Goal: Obtain resource: Download file/media

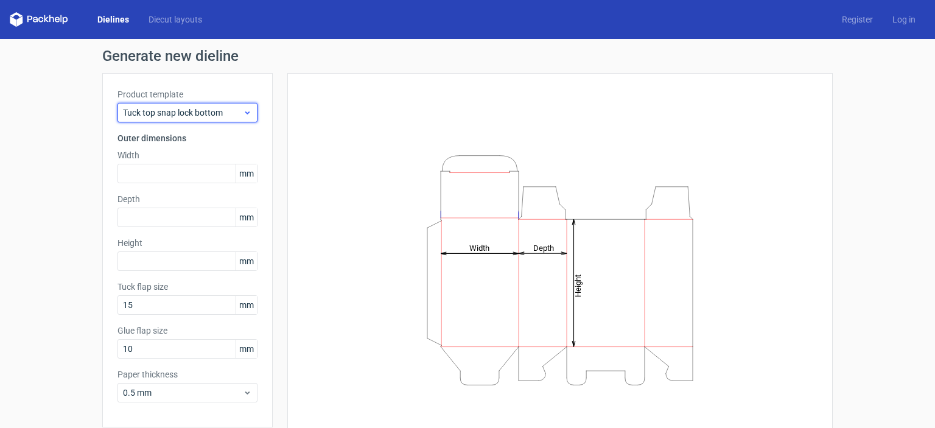
click at [243, 112] on icon at bounding box center [247, 113] width 9 height 10
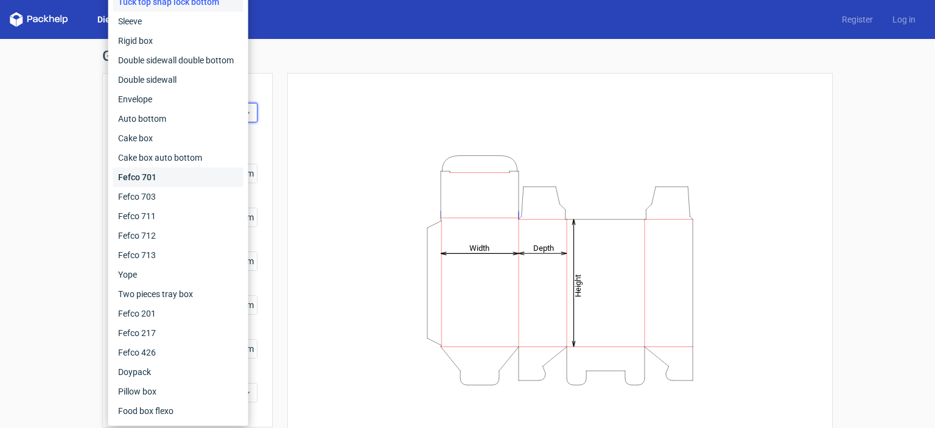
click at [139, 182] on div "Fefco 701" at bounding box center [178, 176] width 130 height 19
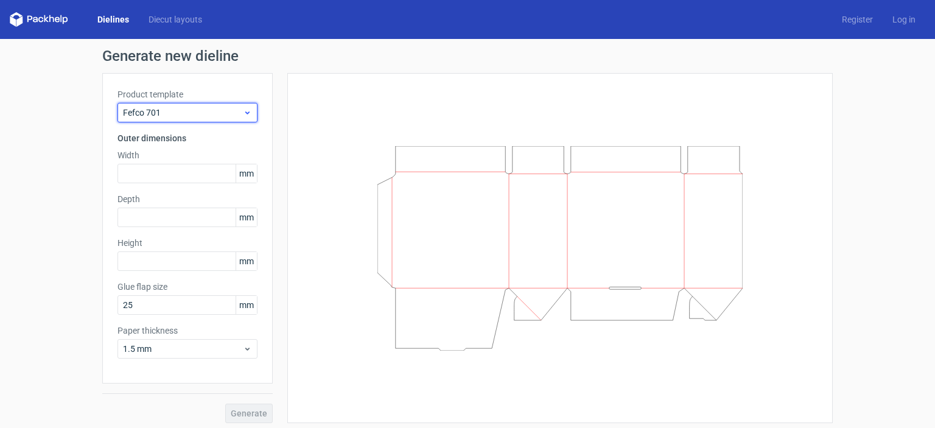
click at [205, 110] on span "Fefco 701" at bounding box center [183, 113] width 120 height 12
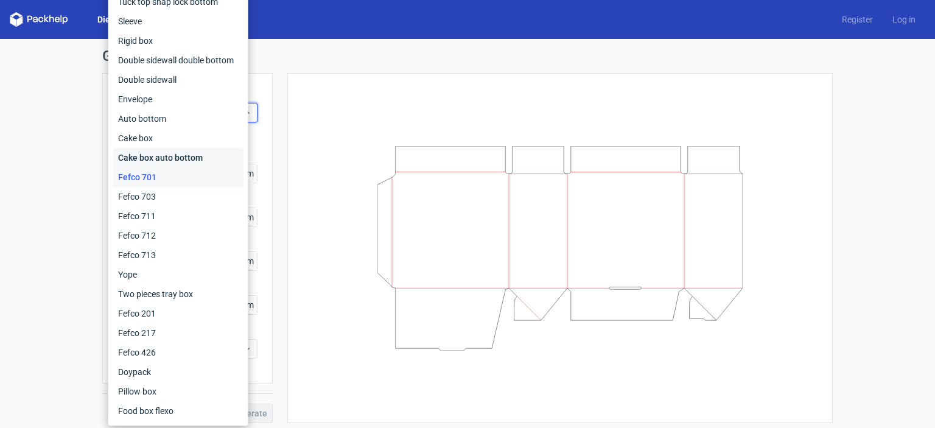
click at [179, 155] on div "Cake box auto bottom" at bounding box center [178, 157] width 130 height 19
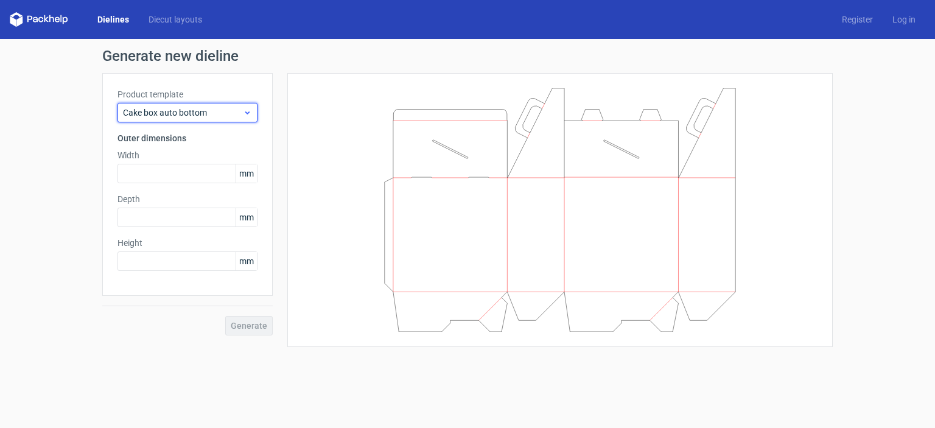
click at [202, 111] on span "Cake box auto bottom" at bounding box center [183, 113] width 120 height 12
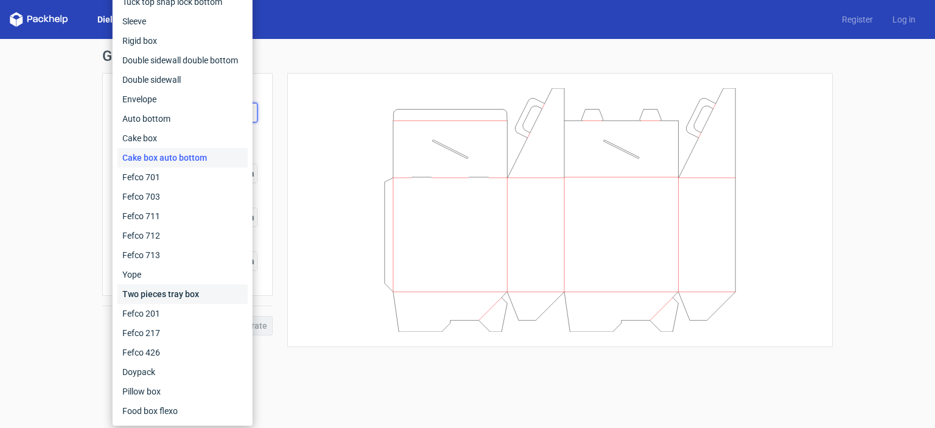
click at [152, 300] on div "Two pieces tray box" at bounding box center [183, 293] width 130 height 19
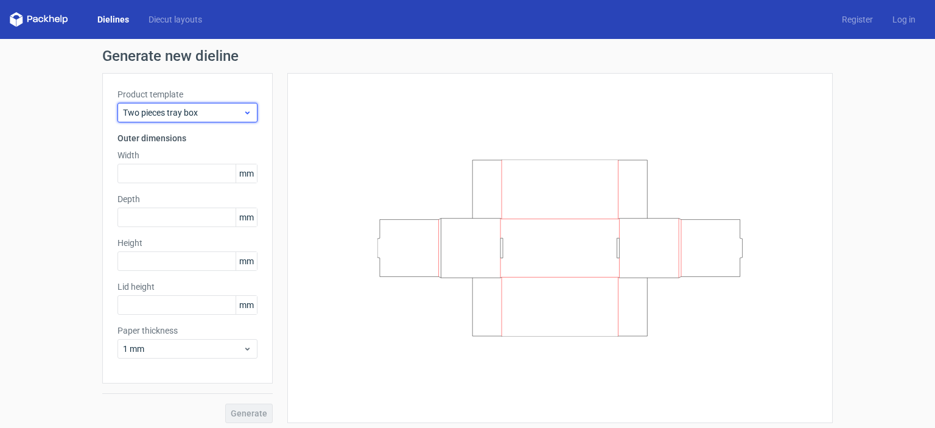
click at [236, 114] on span "Two pieces tray box" at bounding box center [183, 113] width 120 height 12
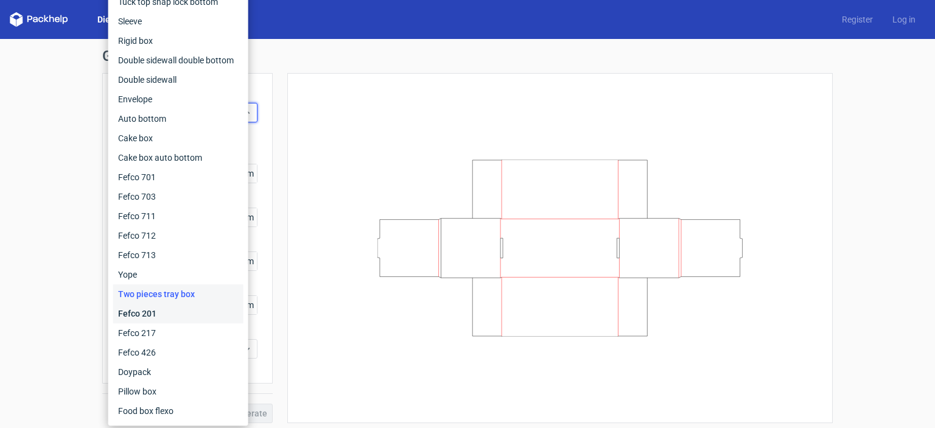
click at [161, 308] on div "Fefco 201" at bounding box center [178, 313] width 130 height 19
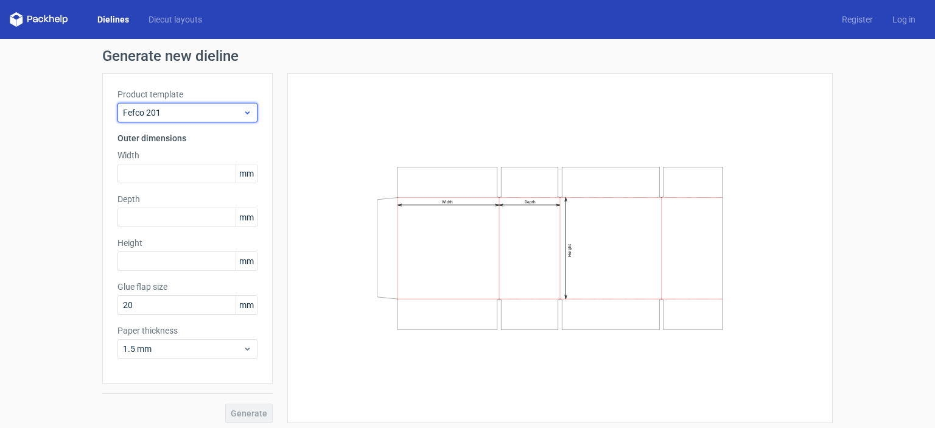
click at [245, 116] on icon at bounding box center [247, 113] width 9 height 10
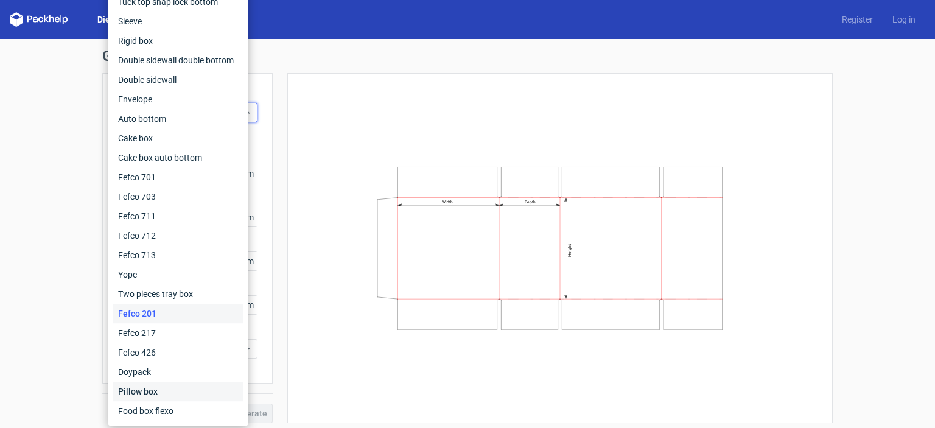
click at [146, 389] on div "Pillow box" at bounding box center [178, 391] width 130 height 19
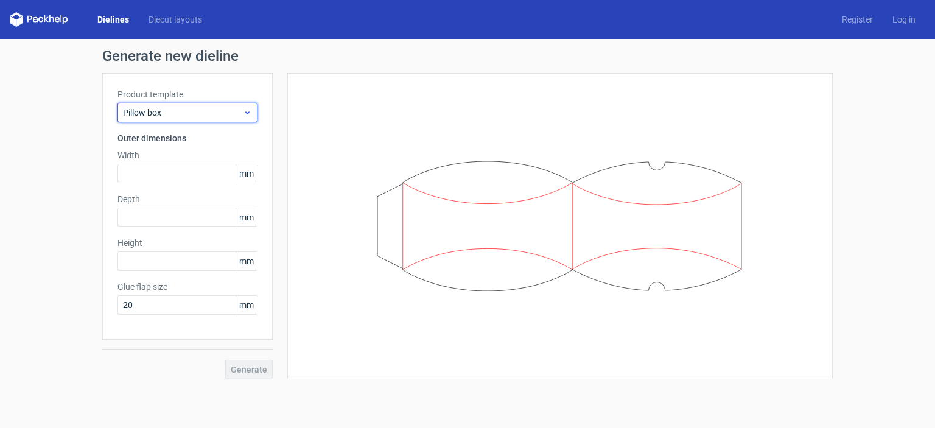
click at [245, 116] on icon at bounding box center [247, 113] width 9 height 10
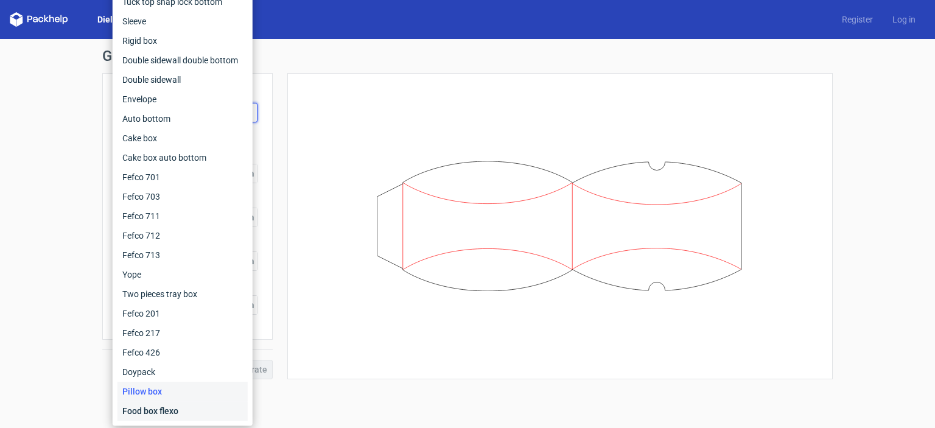
click at [149, 415] on div "Food box flexo" at bounding box center [183, 410] width 130 height 19
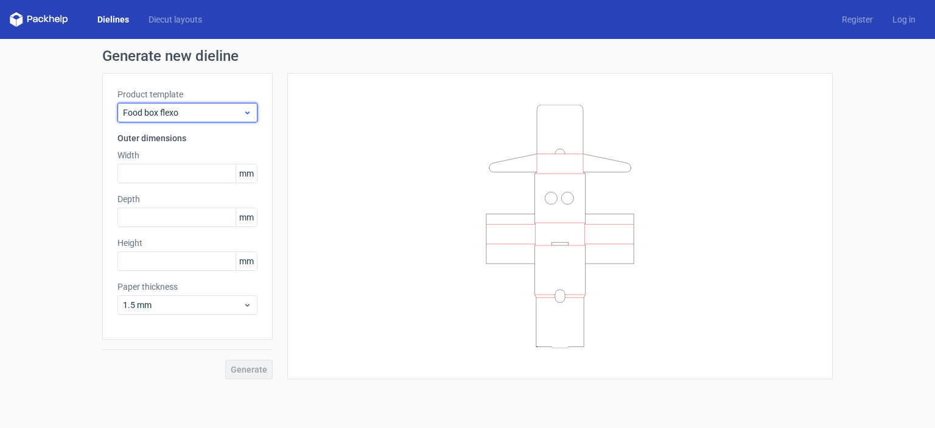
click at [250, 116] on icon at bounding box center [247, 113] width 9 height 10
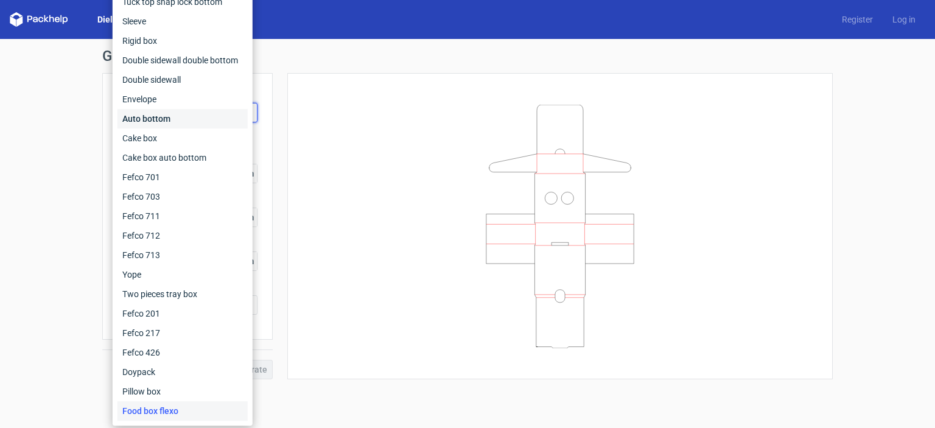
click at [155, 120] on div "Auto bottom" at bounding box center [183, 118] width 130 height 19
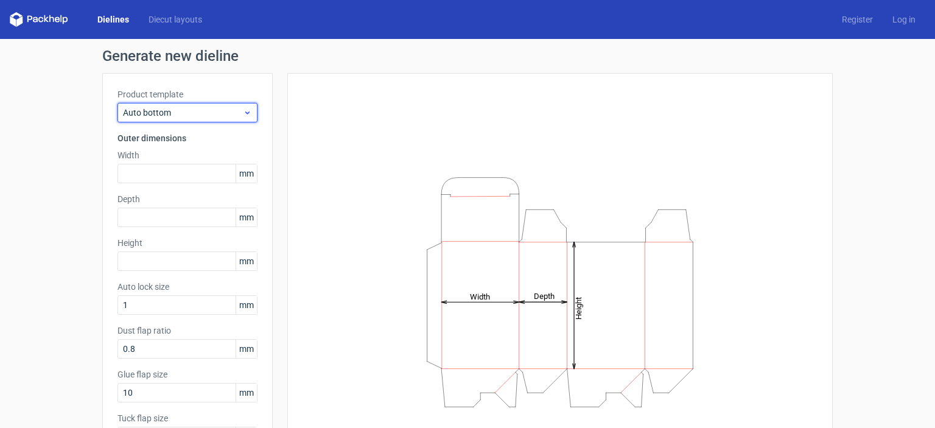
click at [200, 112] on span "Auto bottom" at bounding box center [183, 113] width 120 height 12
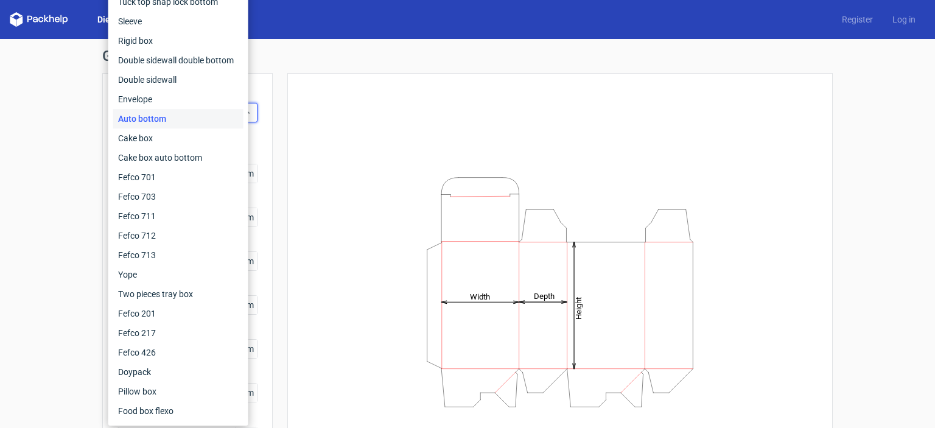
click at [352, 162] on div "Height Depth Width" at bounding box center [560, 291] width 515 height 407
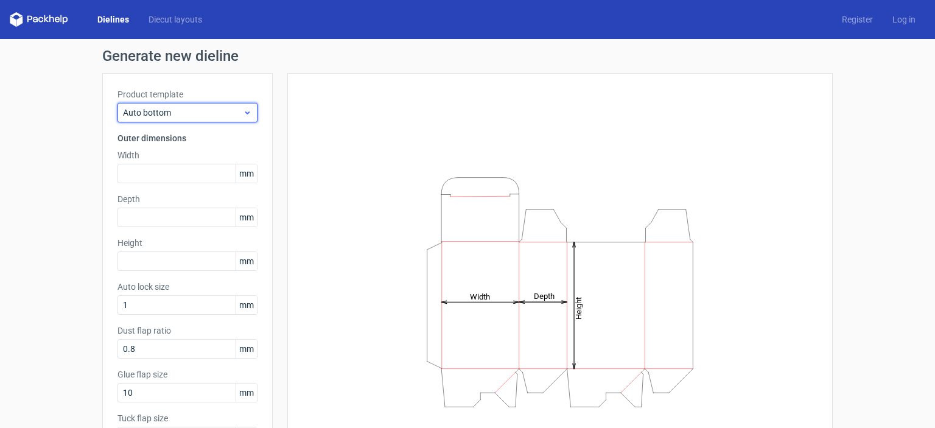
click at [245, 110] on icon at bounding box center [247, 113] width 9 height 10
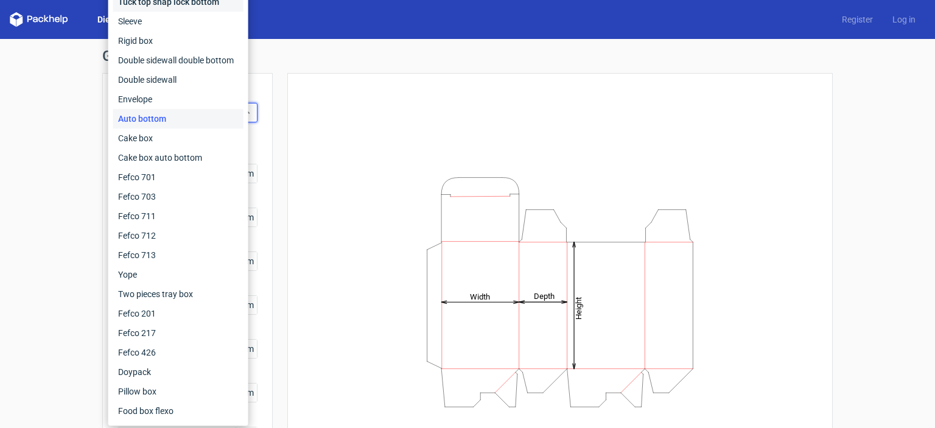
click at [183, 2] on div "Tuck top snap lock bottom" at bounding box center [178, 1] width 130 height 19
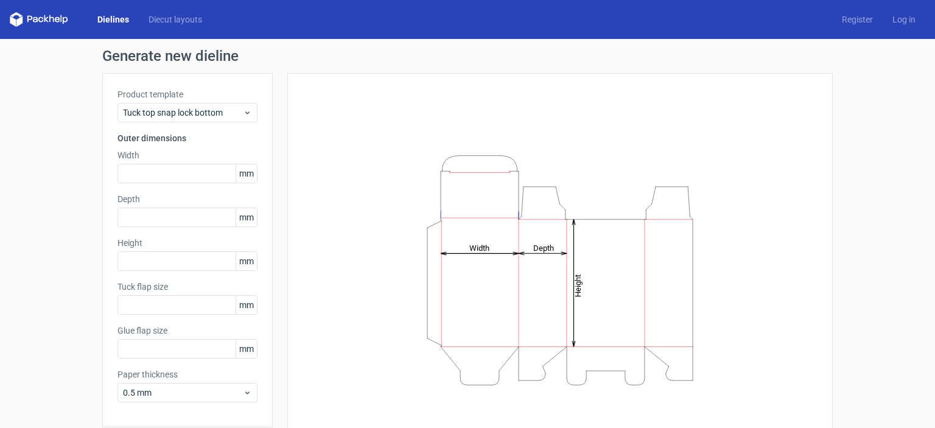
type input "15"
type input "10"
click at [190, 19] on link "Diecut layouts" at bounding box center [175, 19] width 73 height 12
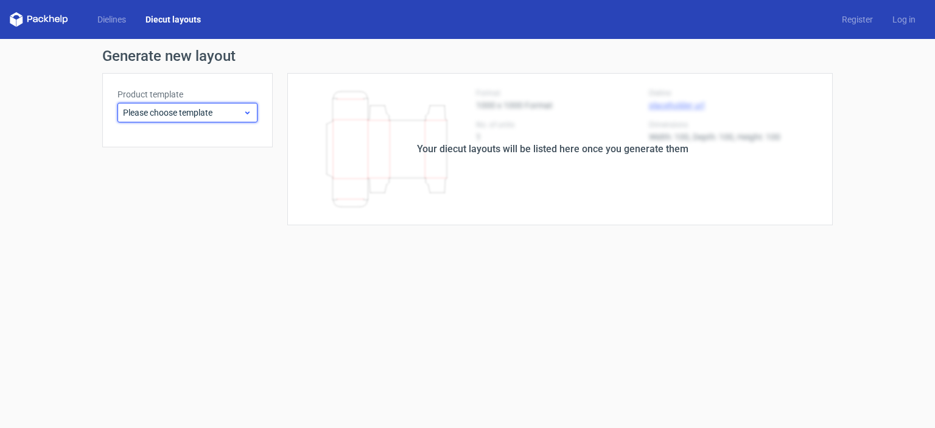
click at [242, 113] on span "Please choose template" at bounding box center [183, 113] width 120 height 12
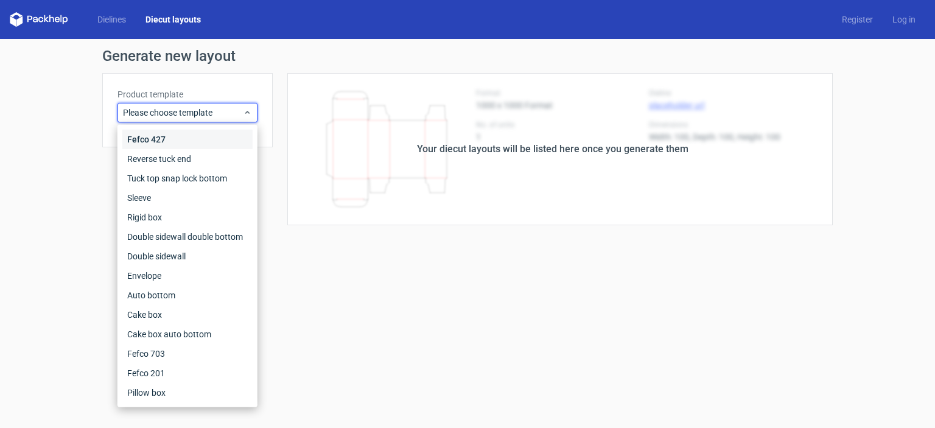
click at [163, 141] on div "Fefco 427" at bounding box center [187, 139] width 130 height 19
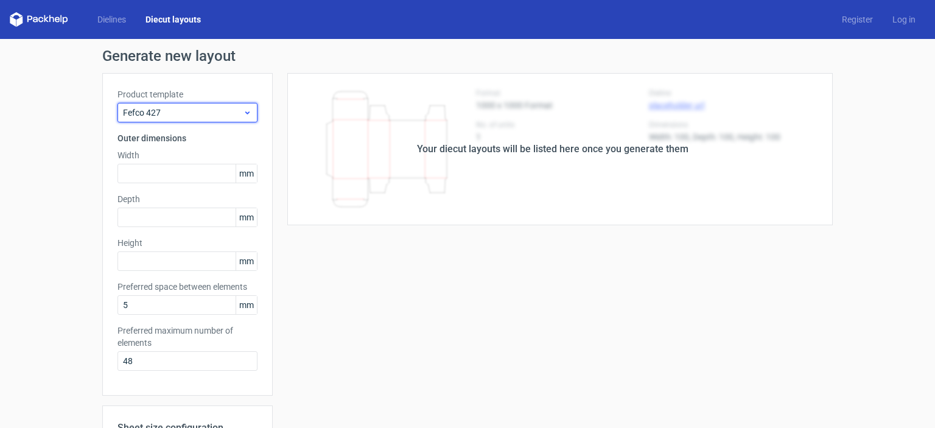
click at [221, 114] on span "Fefco 427" at bounding box center [183, 113] width 120 height 12
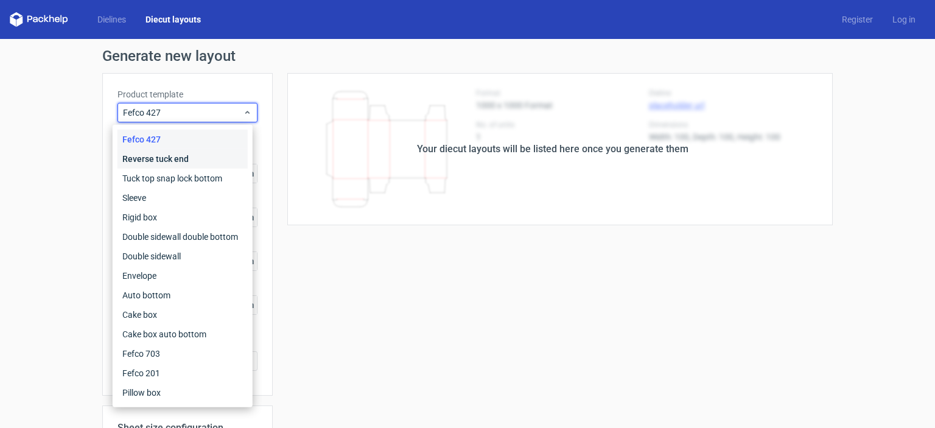
click at [176, 160] on div "Reverse tuck end" at bounding box center [183, 158] width 130 height 19
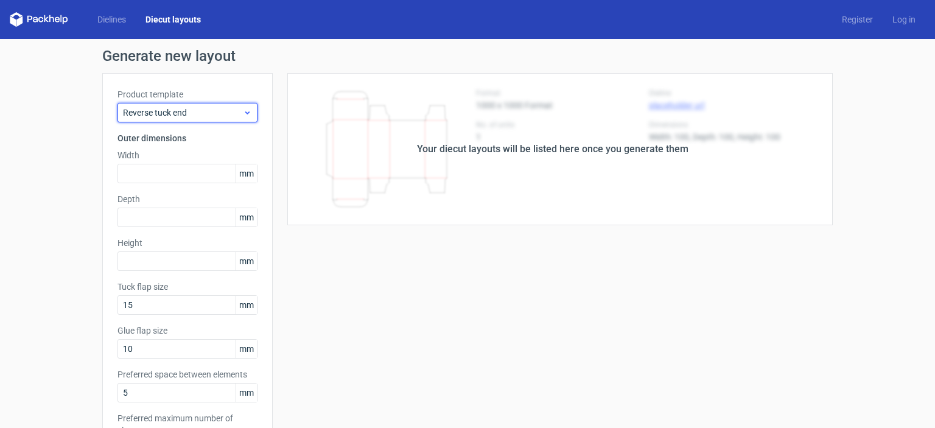
click at [205, 113] on span "Reverse tuck end" at bounding box center [183, 113] width 120 height 12
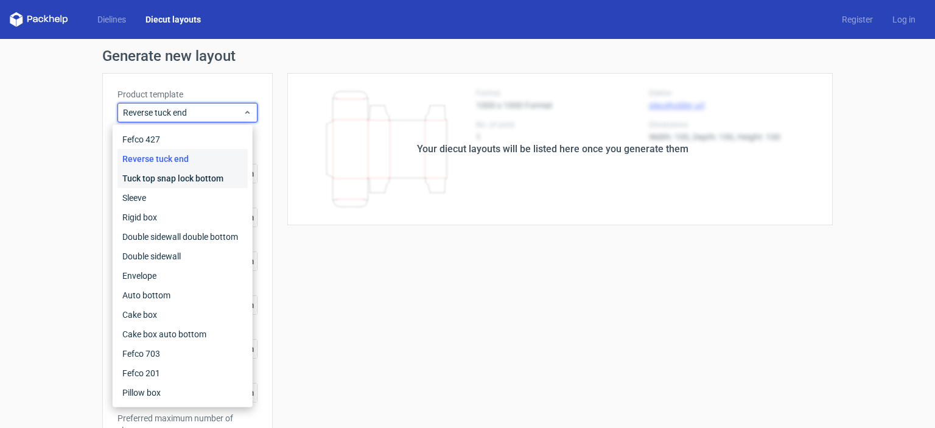
click at [172, 182] on div "Tuck top snap lock bottom" at bounding box center [183, 178] width 130 height 19
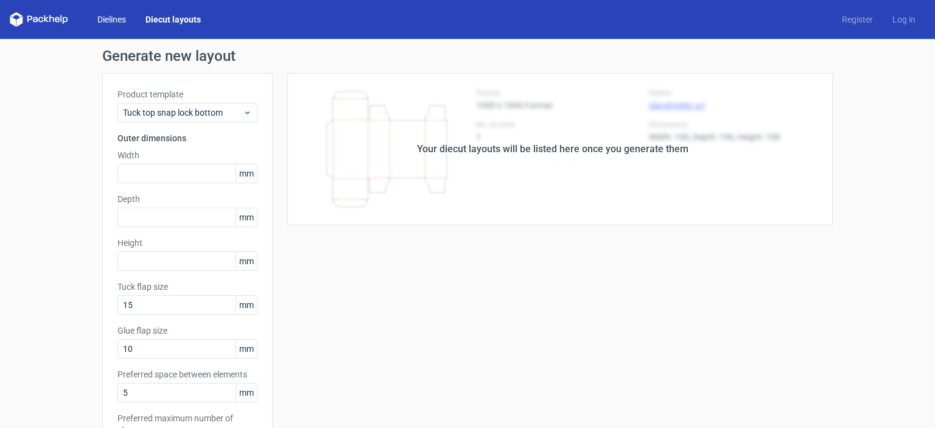
click at [118, 18] on link "Dielines" at bounding box center [112, 19] width 48 height 12
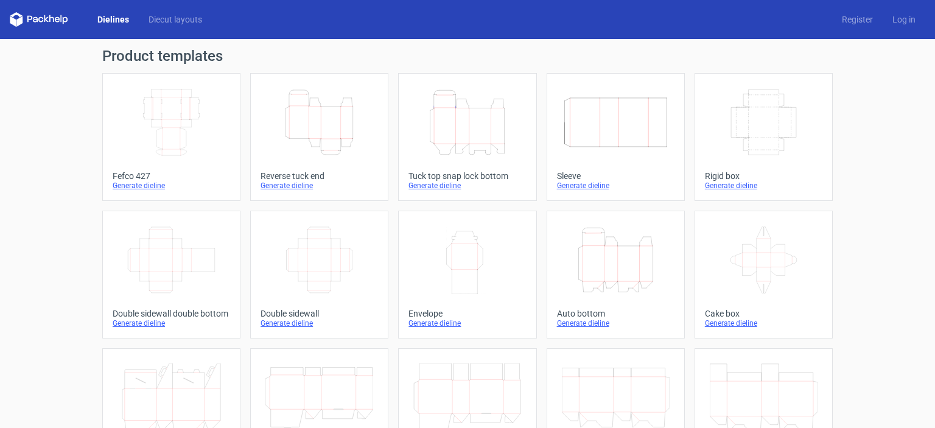
click at [124, 187] on div "Generate dieline" at bounding box center [172, 186] width 118 height 10
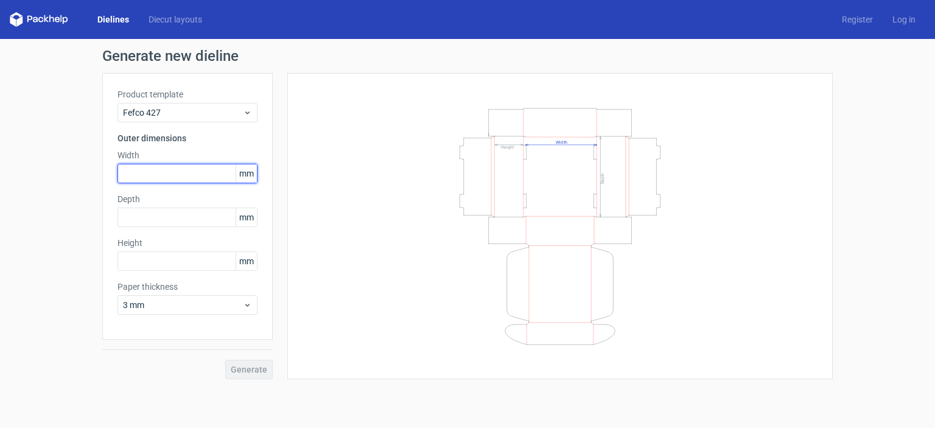
click at [167, 180] on input "text" at bounding box center [188, 173] width 140 height 19
type input "25"
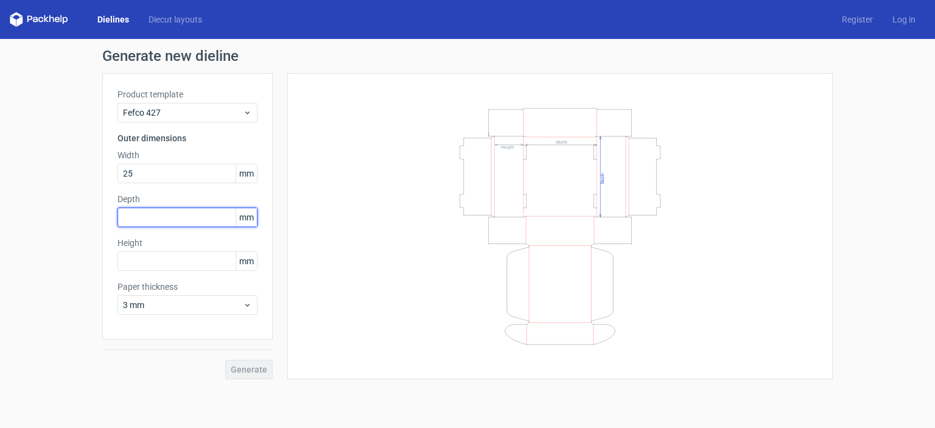
click at [172, 221] on input "text" at bounding box center [188, 217] width 140 height 19
type input "16"
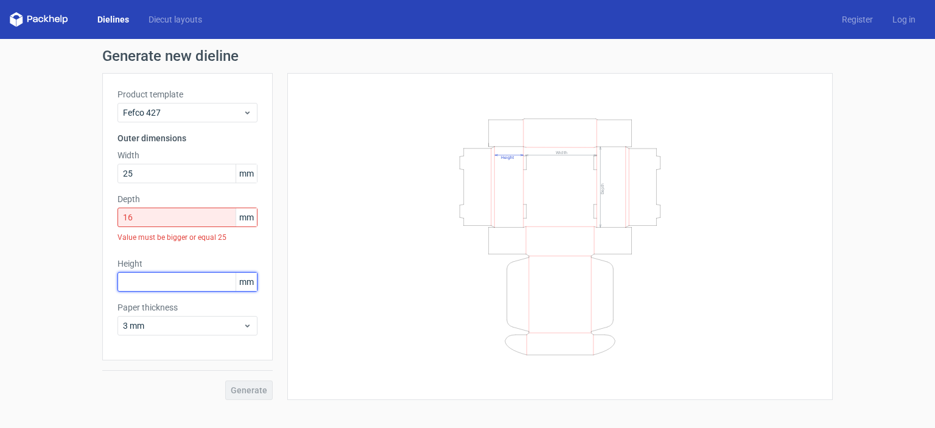
click at [169, 265] on div "Height mm" at bounding box center [188, 275] width 140 height 34
type input "6"
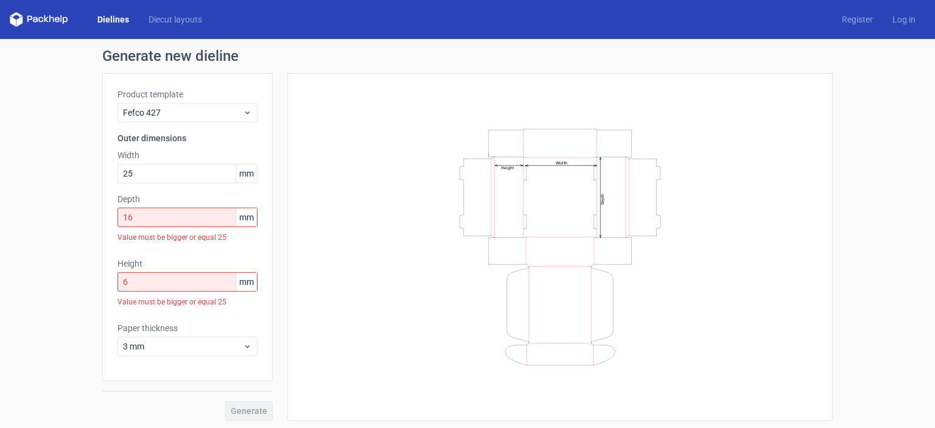
click at [338, 264] on div "Width Depth Height" at bounding box center [560, 246] width 515 height 317
drag, startPoint x: 143, startPoint y: 175, endPoint x: 102, endPoint y: 177, distance: 40.8
click at [102, 177] on div "Product template Fefco 427 Outer dimensions Width 25 mm Depth 16 mm Value must …" at bounding box center [187, 227] width 170 height 308
type input "245"
drag, startPoint x: 142, startPoint y: 221, endPoint x: 61, endPoint y: 212, distance: 82.1
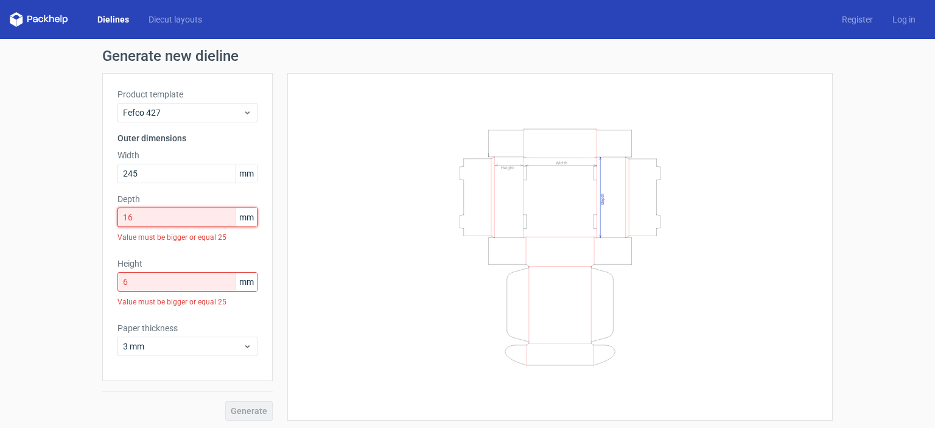
click at [61, 212] on div "Generate new dieline Product template Fefco 427 Outer dimensions Width 245 mm D…" at bounding box center [467, 234] width 935 height 391
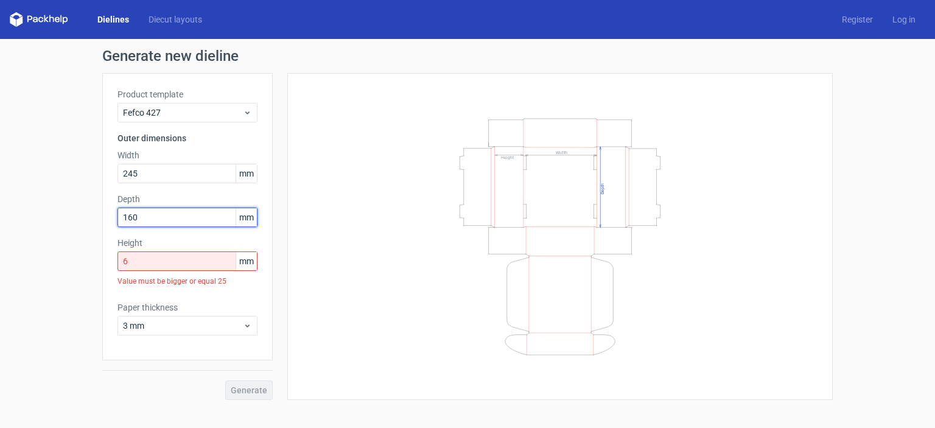
type input "160"
drag, startPoint x: 147, startPoint y: 265, endPoint x: 0, endPoint y: 296, distance: 150.0
click at [0, 296] on div "Generate new dieline Product template Fefco 427 Outer dimensions Width 245 mm D…" at bounding box center [467, 224] width 935 height 371
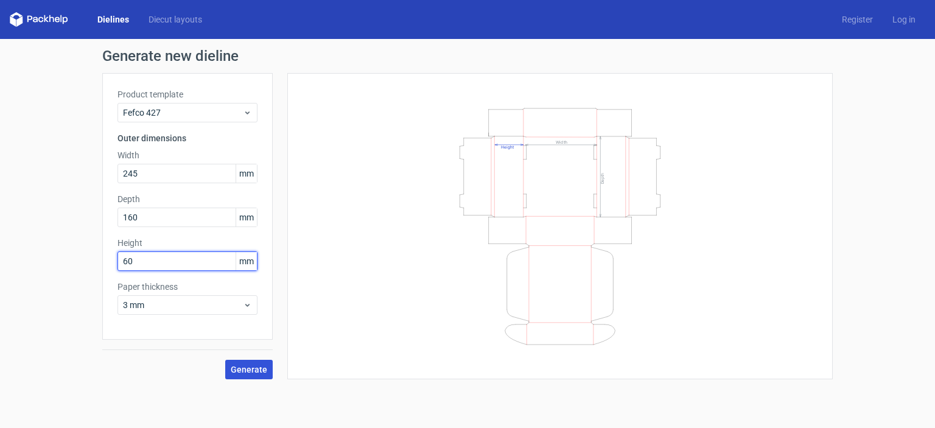
type input "60"
click at [250, 372] on span "Generate" at bounding box center [249, 369] width 37 height 9
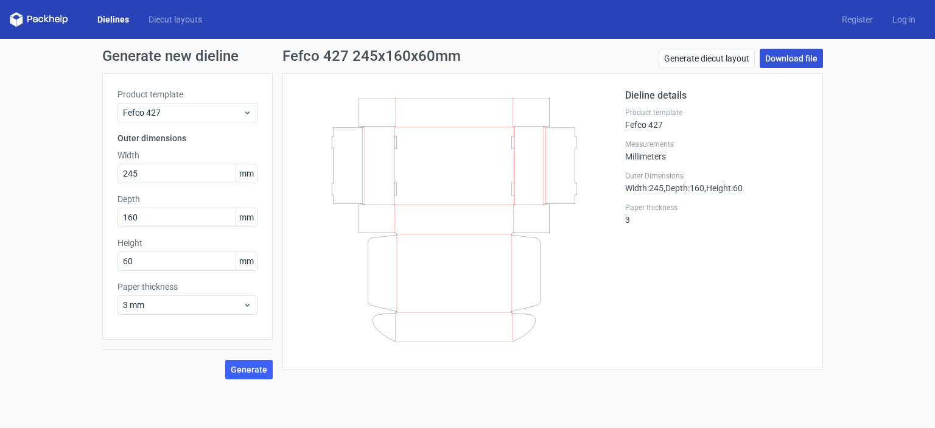
click at [778, 61] on link "Download file" at bounding box center [791, 58] width 63 height 19
